Goal: Information Seeking & Learning: Learn about a topic

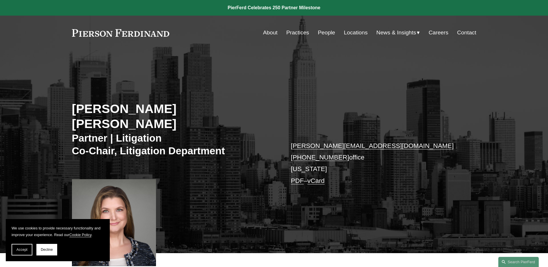
click at [127, 33] on link at bounding box center [121, 33] width 98 height 8
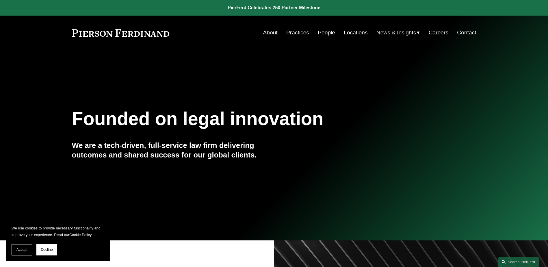
click at [266, 34] on link "About" at bounding box center [270, 32] width 14 height 11
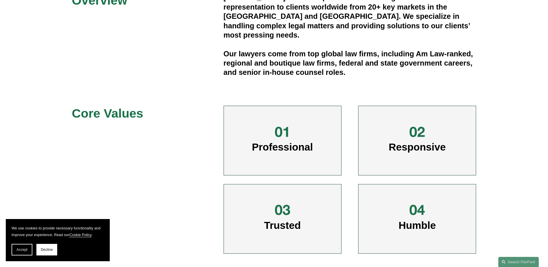
scroll to position [166, 0]
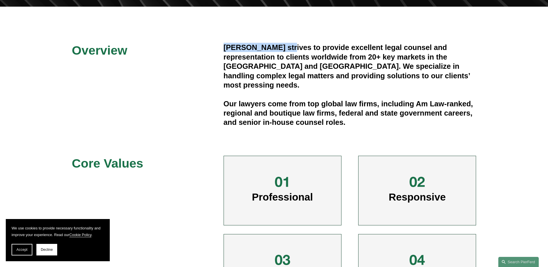
drag, startPoint x: 224, startPoint y: 48, endPoint x: 288, endPoint y: 49, distance: 63.9
click at [288, 49] on h4 "Pierson Ferdinand strives to provide excellent legal counsel and representation…" at bounding box center [350, 66] width 253 height 47
